Goal: Task Accomplishment & Management: Use online tool/utility

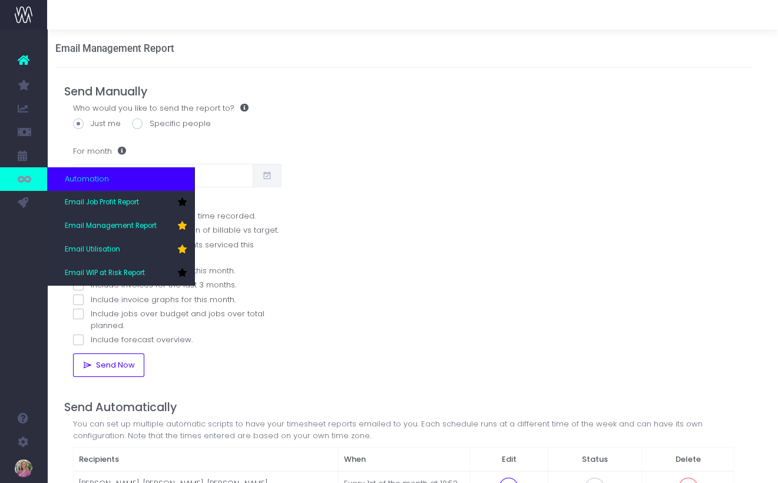
scroll to position [1, 8]
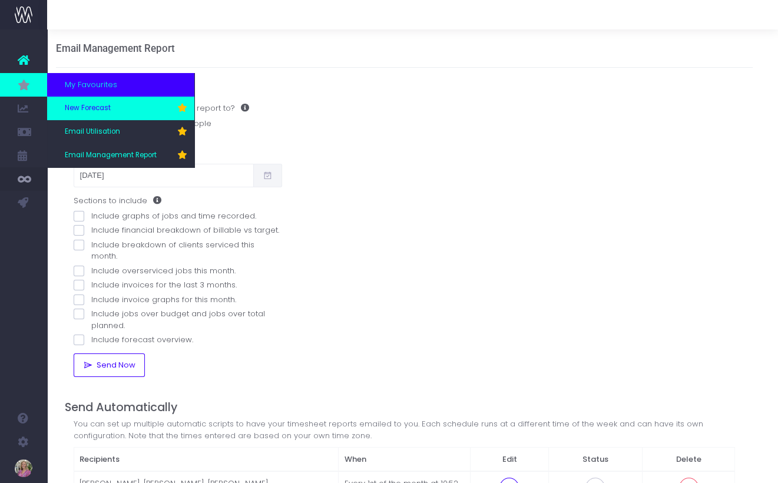
click at [74, 103] on span "New Forecast" at bounding box center [88, 108] width 46 height 11
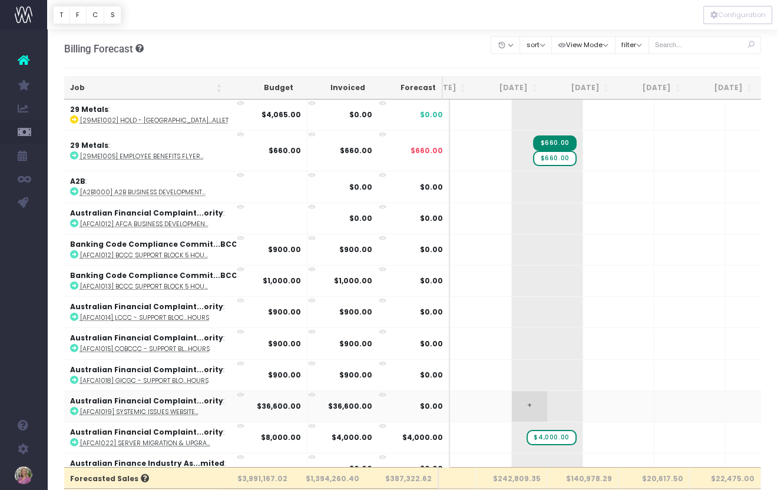
scroll to position [0, 146]
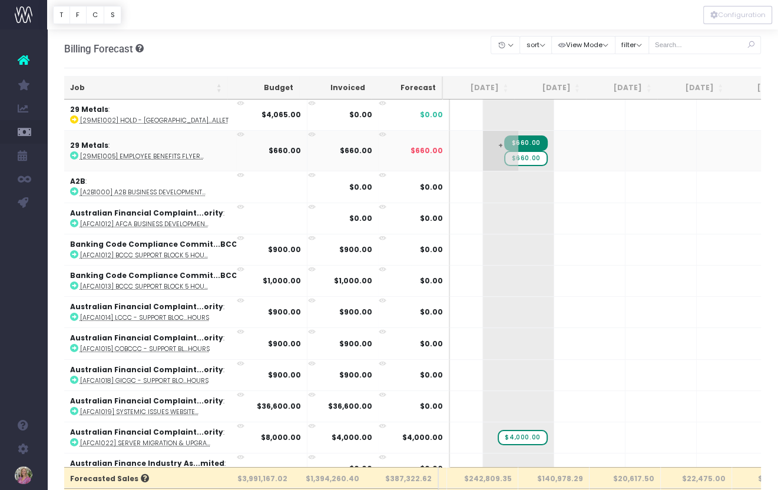
click at [504, 157] on span "$660.00" at bounding box center [525, 158] width 43 height 15
click at [504, 158] on span "$660.00" at bounding box center [525, 158] width 43 height 15
